Goal: Transaction & Acquisition: Purchase product/service

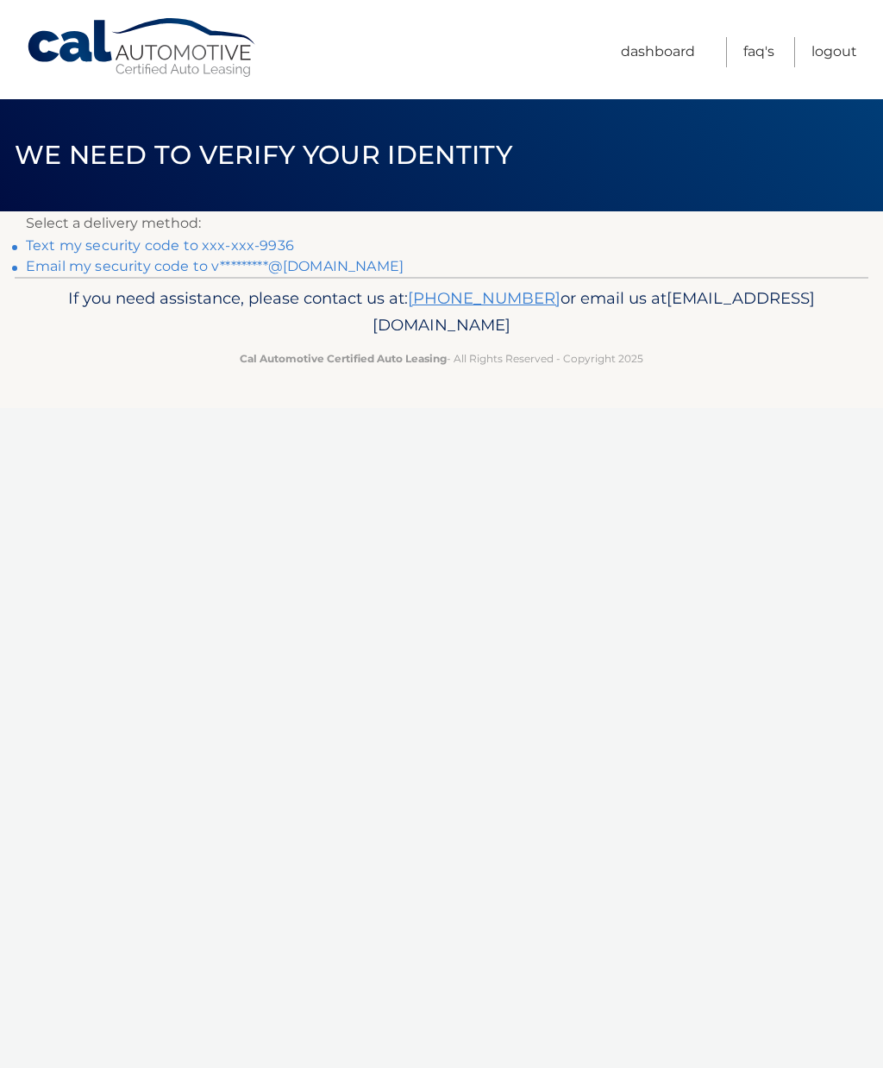
click at [272, 252] on link "Text my security code to xxx-xxx-9936" at bounding box center [160, 245] width 268 height 16
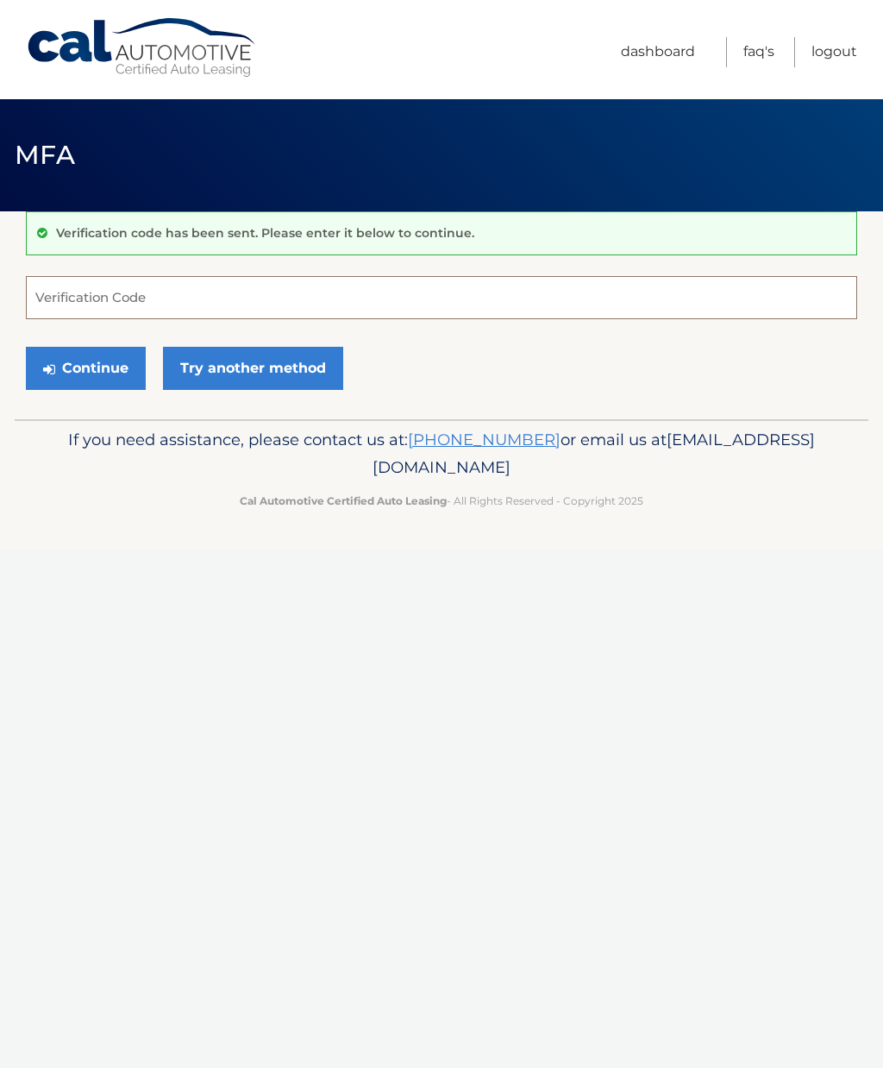
click at [470, 289] on input "Verification Code" at bounding box center [441, 297] width 831 height 43
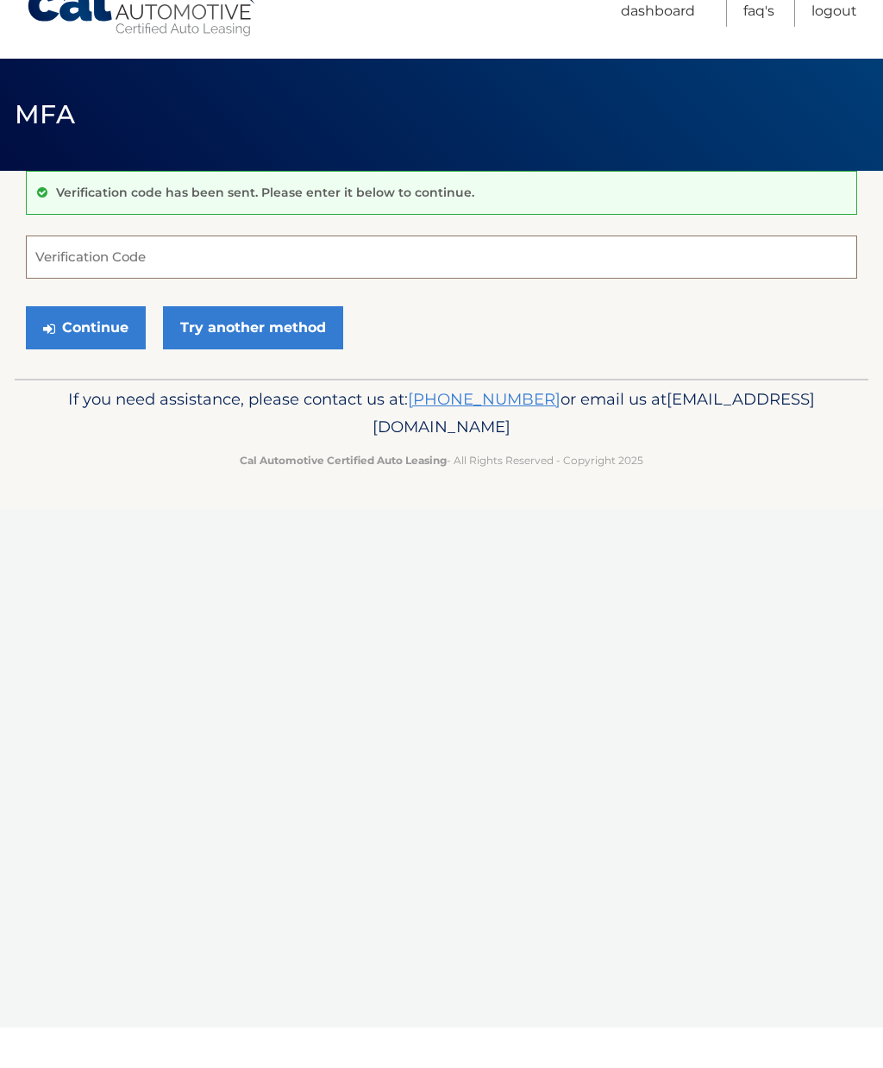
click at [716, 276] on input "Verification Code" at bounding box center [441, 297] width 831 height 43
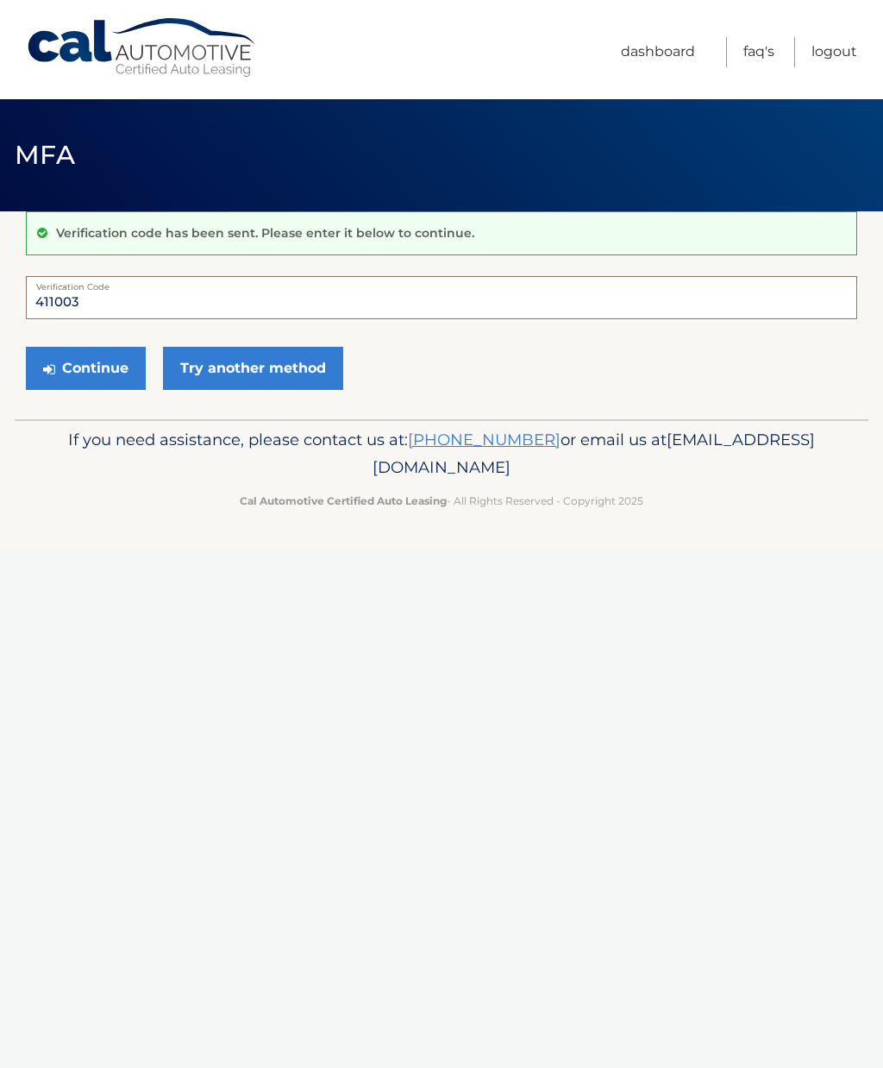
type input "411003"
click at [62, 364] on button "Continue" at bounding box center [86, 368] width 120 height 43
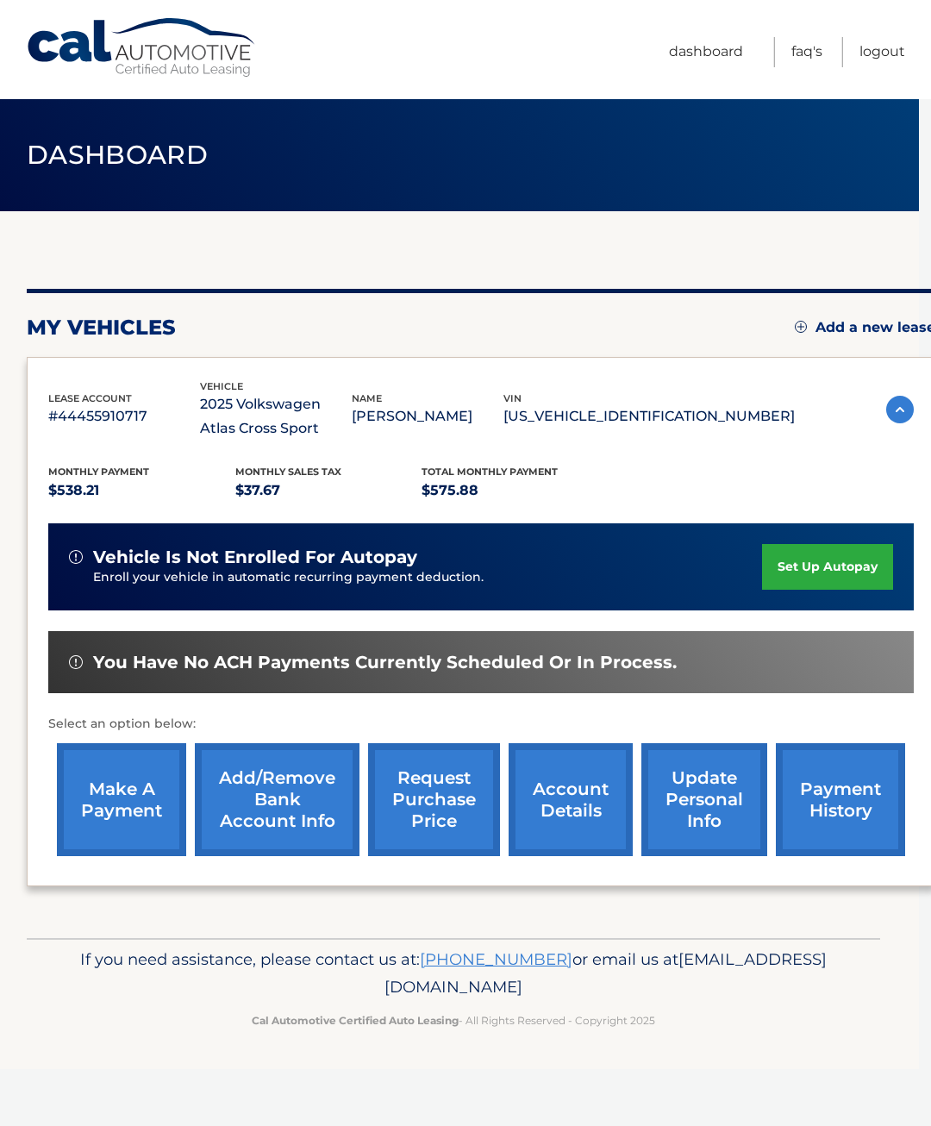
scroll to position [0, 13]
click at [90, 821] on link "make a payment" at bounding box center [120, 799] width 129 height 113
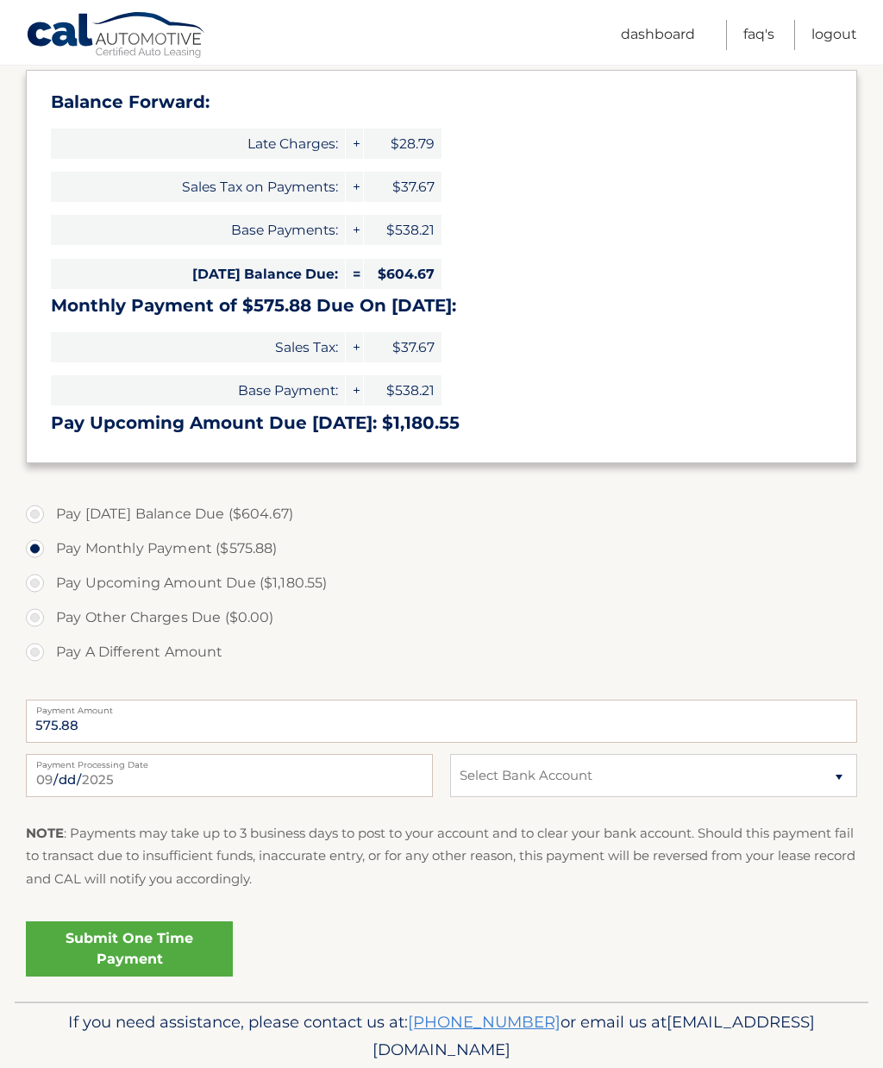
scroll to position [259, 0]
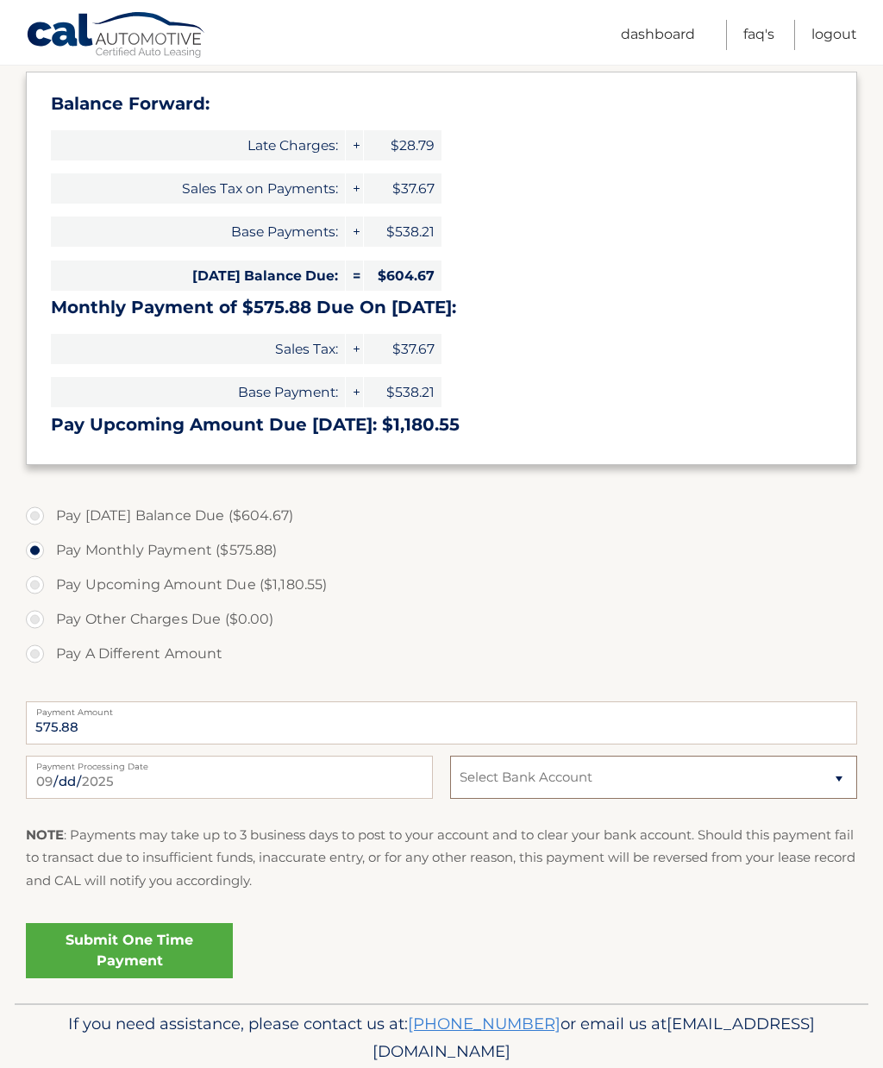
click at [567, 774] on select "Select Bank Account Savings SEACOAST NATIONAL BANK *****4922 Checking BANK OF A…" at bounding box center [653, 776] width 407 height 43
select select "OWE2M2YzNDItZDNkMC00Mzc3LTg4N2QtZTM5YmRmNDkwMmYy"
click at [173, 955] on link "Submit One Time Payment" at bounding box center [129, 950] width 207 height 55
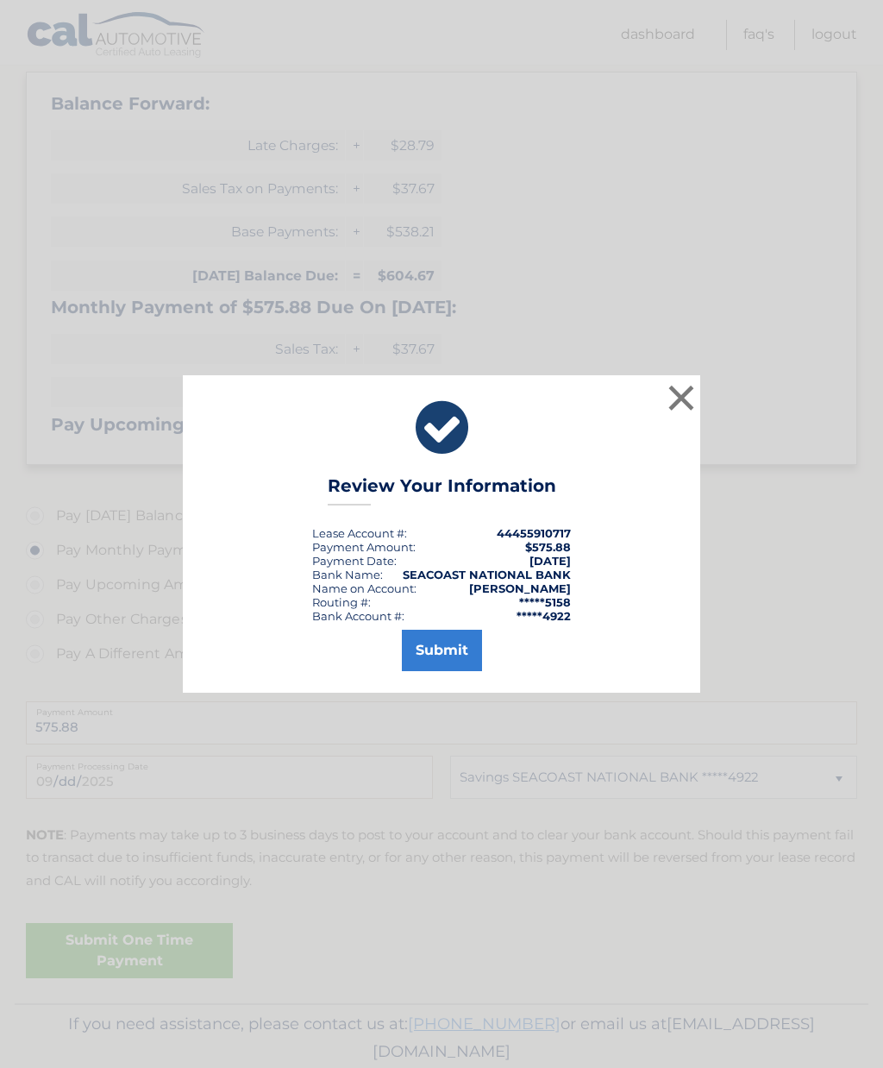
click at [448, 671] on button "Submit" at bounding box center [442, 650] width 80 height 41
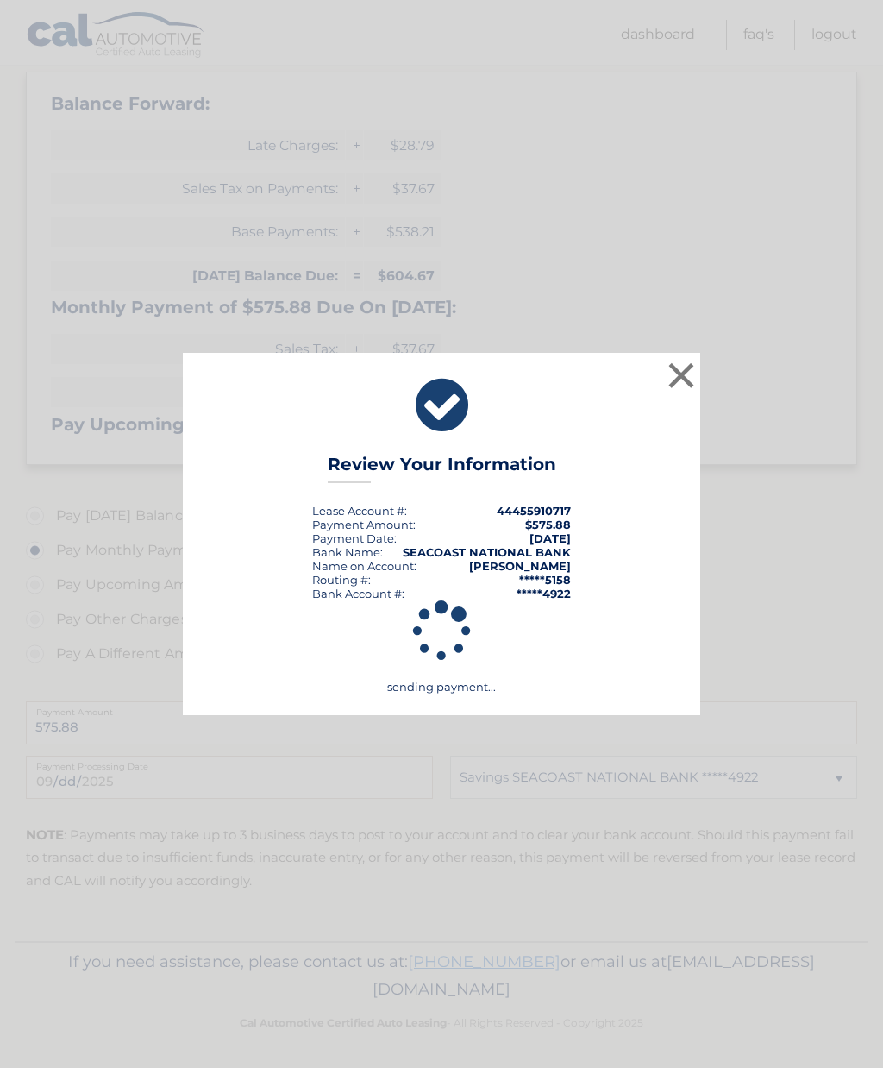
scroll to position [197, 0]
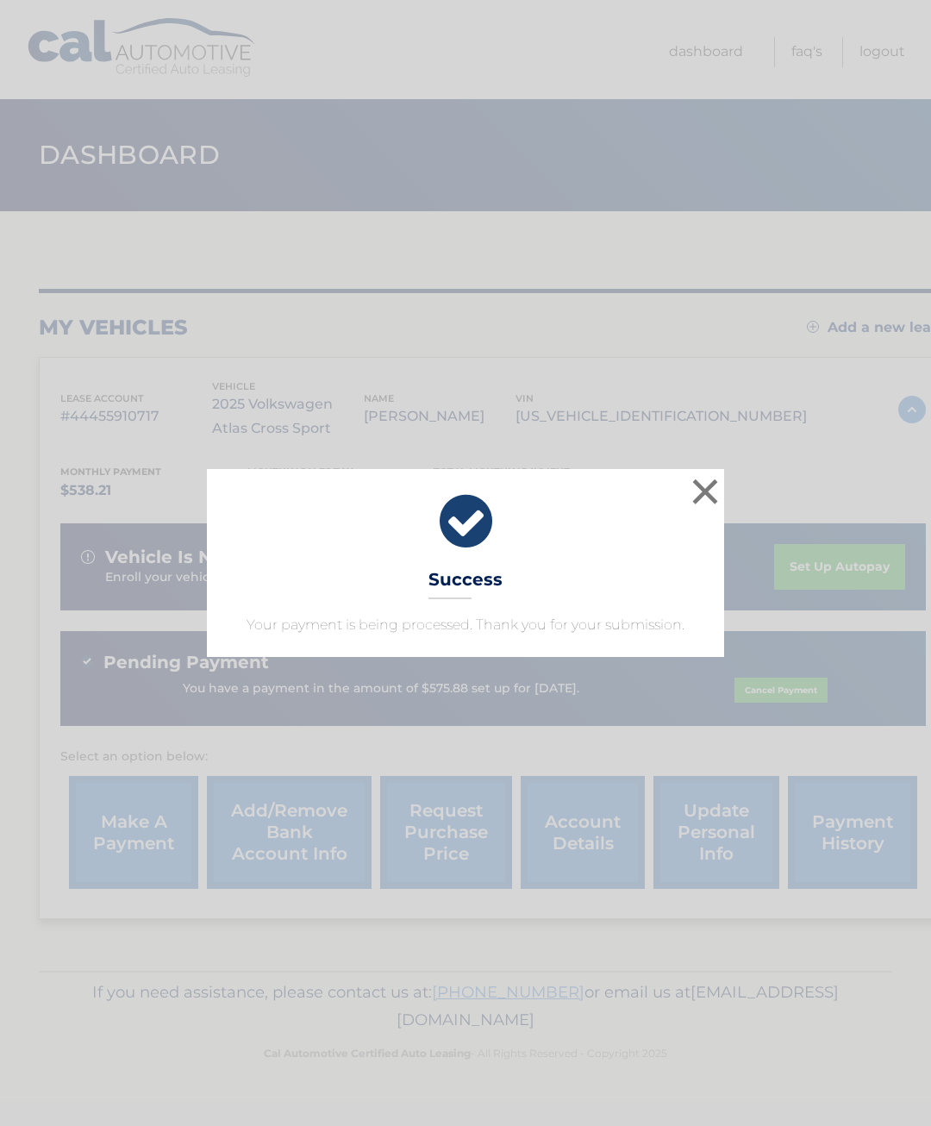
click at [710, 504] on button "×" at bounding box center [705, 491] width 34 height 34
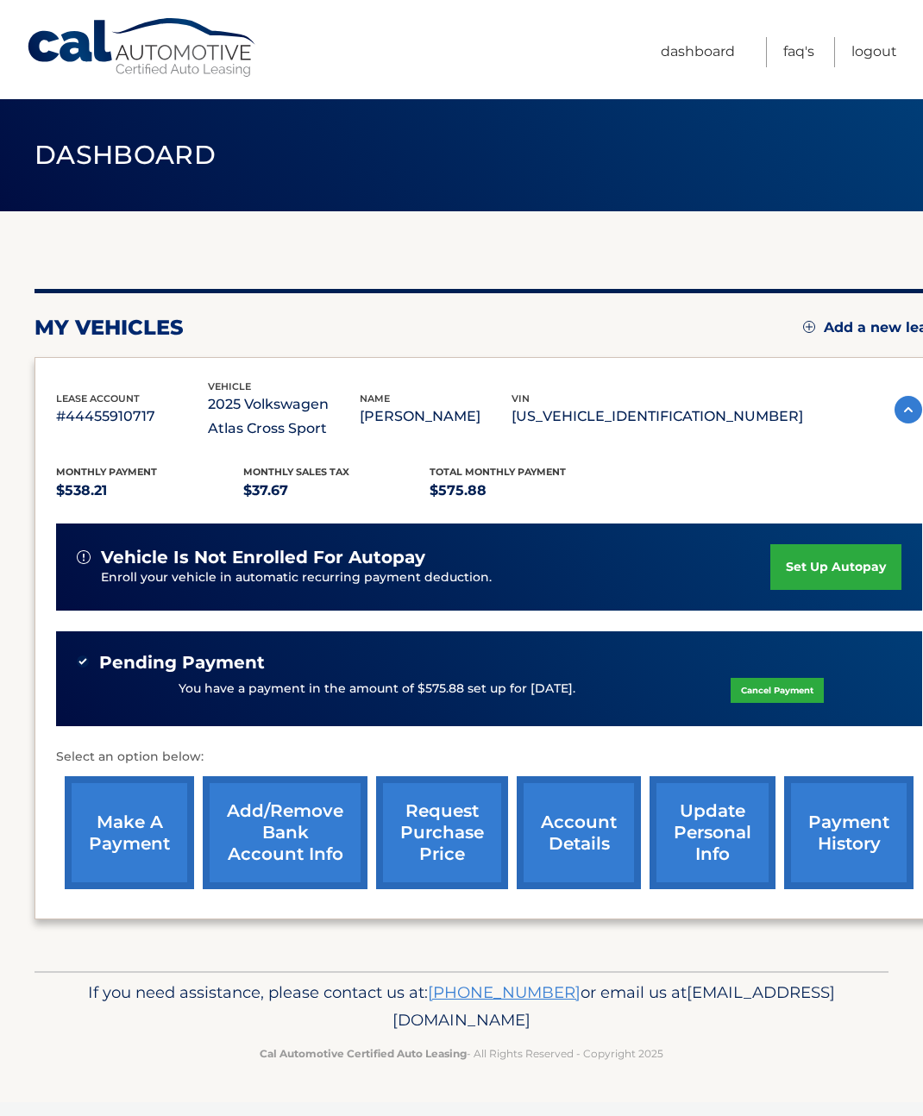
click at [581, 855] on link "account details" at bounding box center [579, 832] width 124 height 113
